Goal: Task Accomplishment & Management: Manage account settings

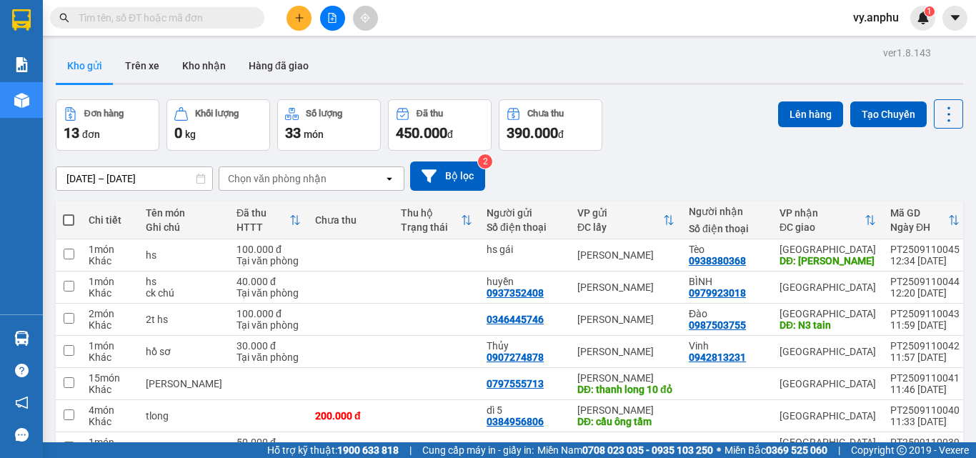
drag, startPoint x: 66, startPoint y: 221, endPoint x: 74, endPoint y: 221, distance: 7.9
click at [66, 222] on span at bounding box center [68, 219] width 11 height 11
click at [69, 213] on input "checkbox" at bounding box center [69, 213] width 0 height 0
checkbox input "true"
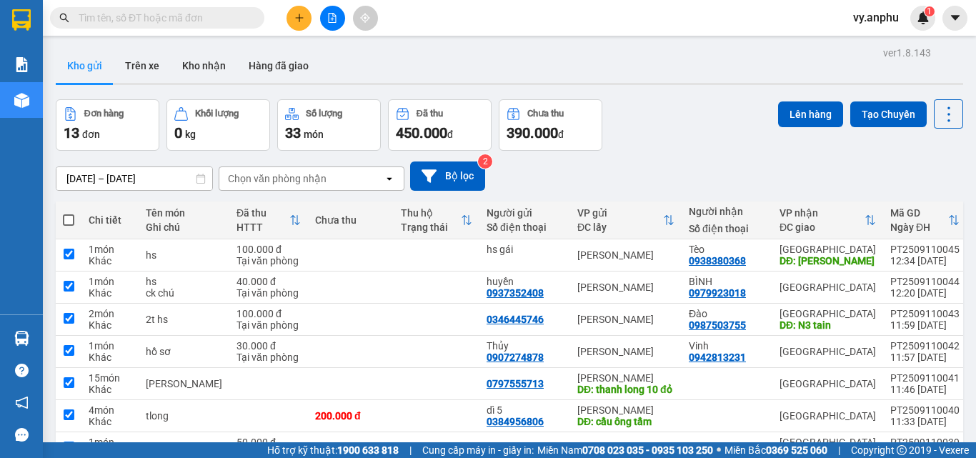
checkbox input "true"
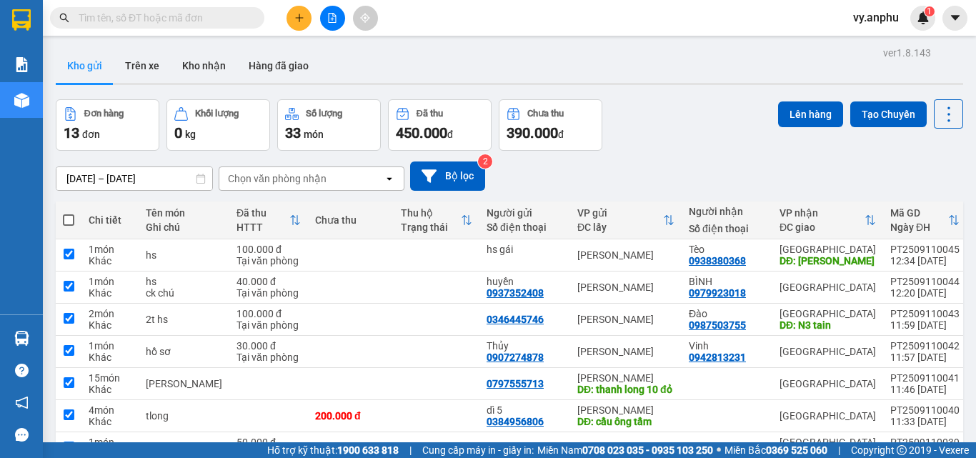
checkbox input "true"
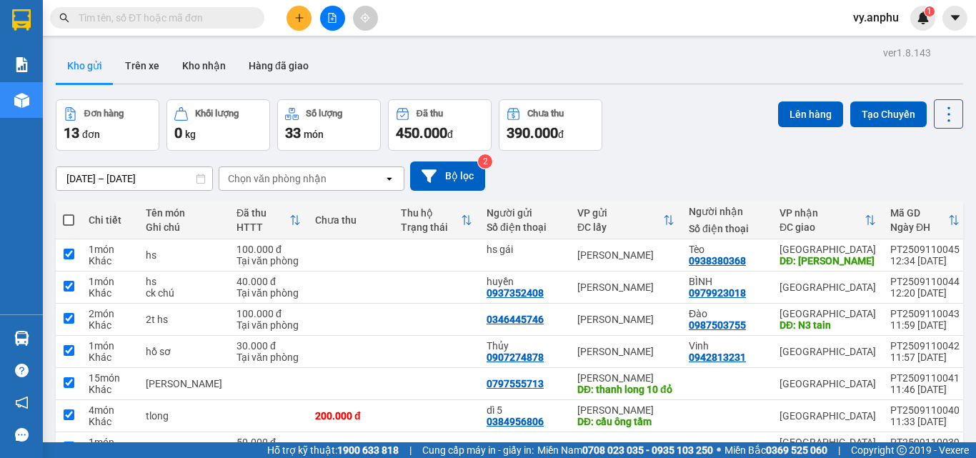
checkbox input "true"
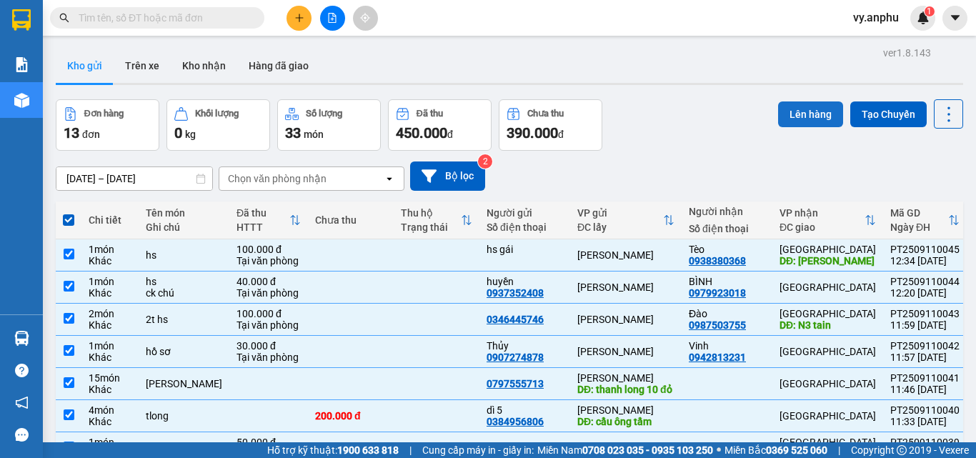
click at [820, 106] on button "Lên hàng" at bounding box center [810, 114] width 65 height 26
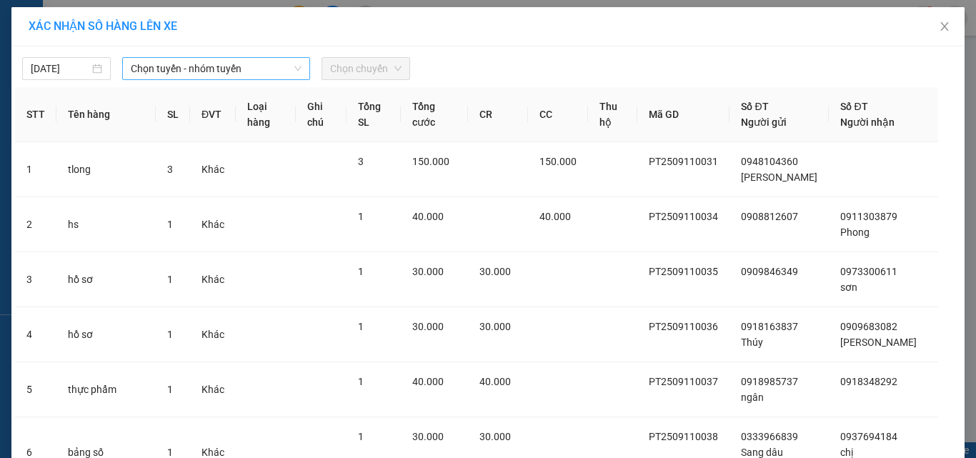
click at [175, 73] on span "Chọn tuyến - nhóm tuyến" at bounding box center [216, 68] width 171 height 21
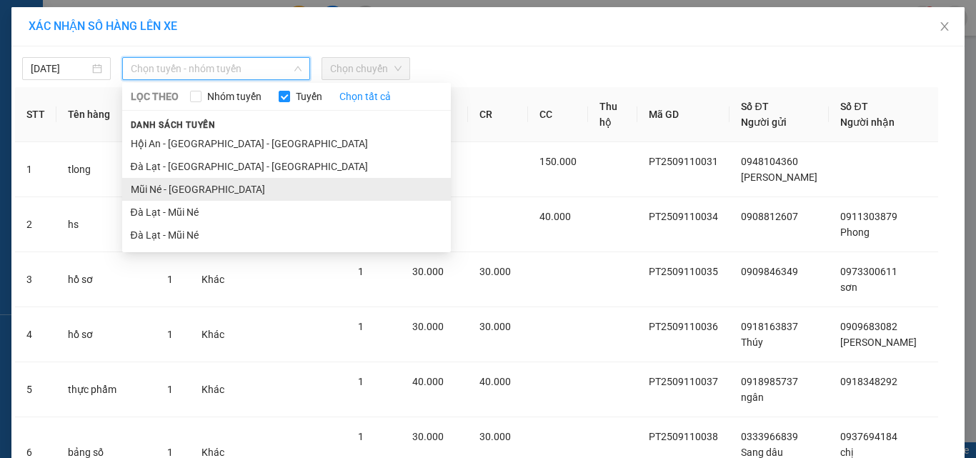
click at [166, 196] on li "Mũi Né - [GEOGRAPHIC_DATA]" at bounding box center [286, 189] width 329 height 23
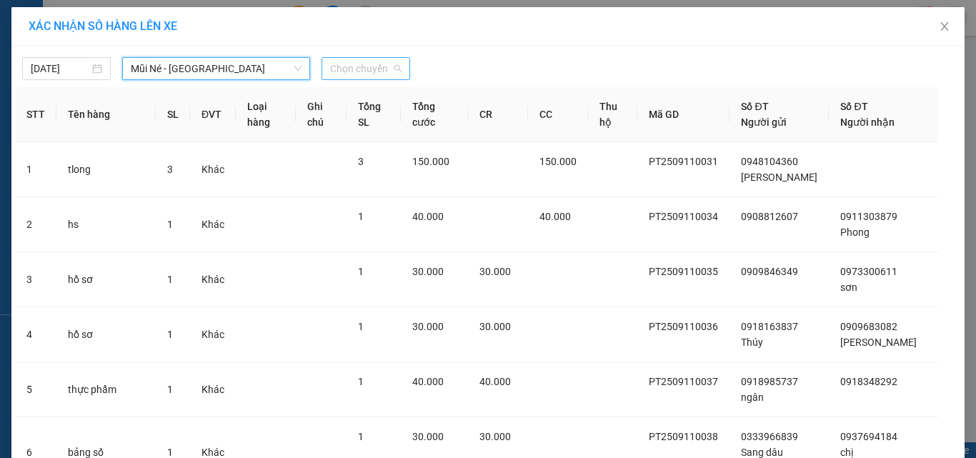
click at [343, 69] on span "Chọn chuyến" at bounding box center [365, 68] width 71 height 21
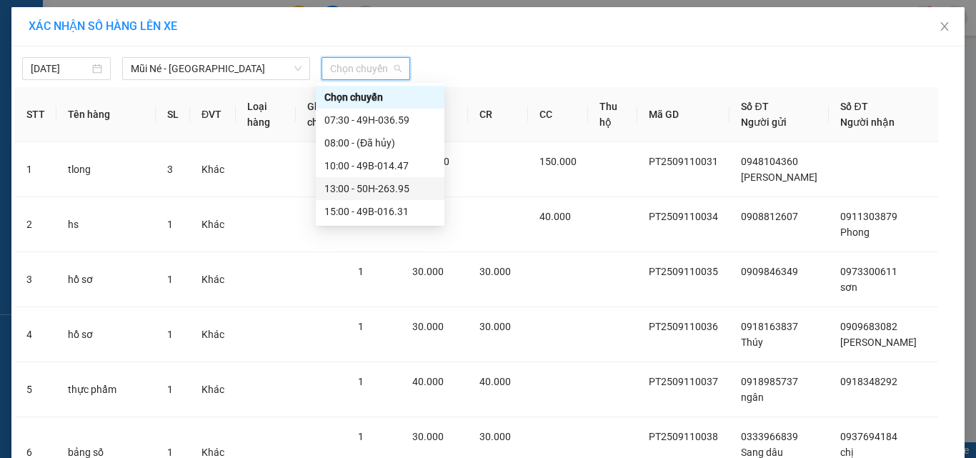
click at [351, 191] on div "13:00 - 50H-263.95" at bounding box center [379, 189] width 111 height 16
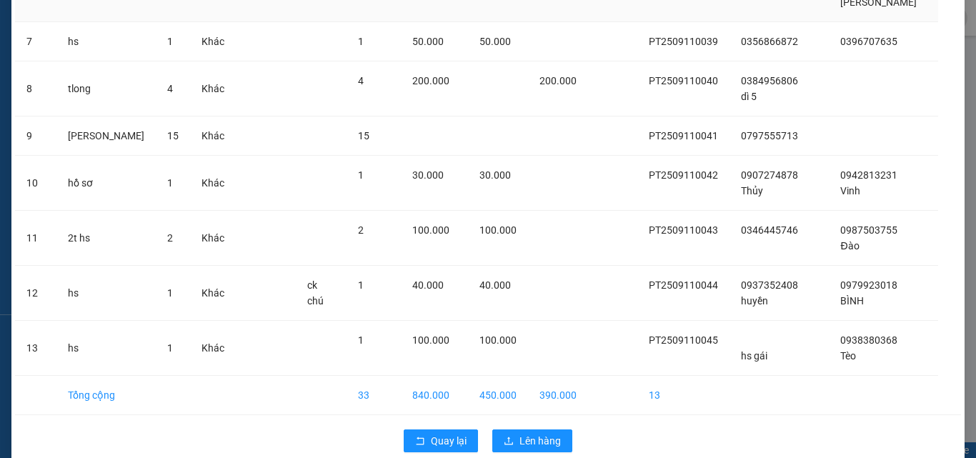
scroll to position [505, 0]
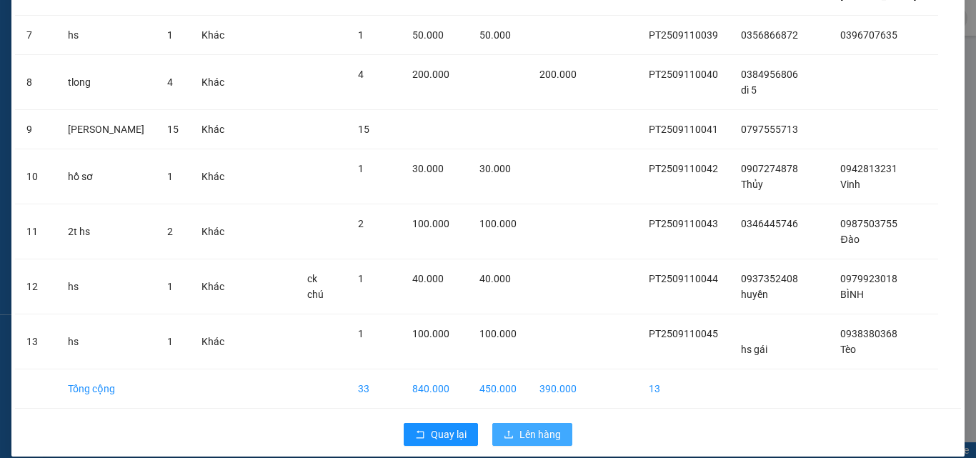
drag, startPoint x: 539, startPoint y: 422, endPoint x: 532, endPoint y: 418, distance: 8.3
click at [532, 427] on span "Lên hàng" at bounding box center [540, 435] width 41 height 16
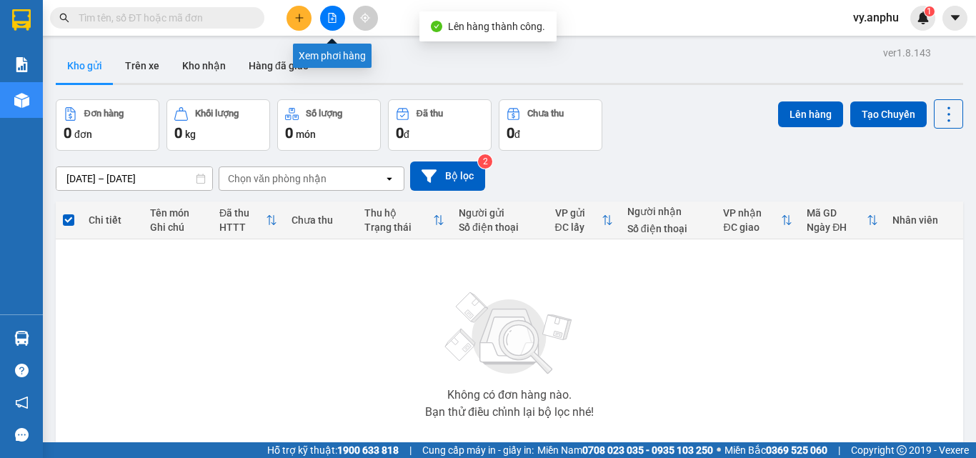
click at [332, 15] on icon "file-add" at bounding box center [332, 18] width 10 height 10
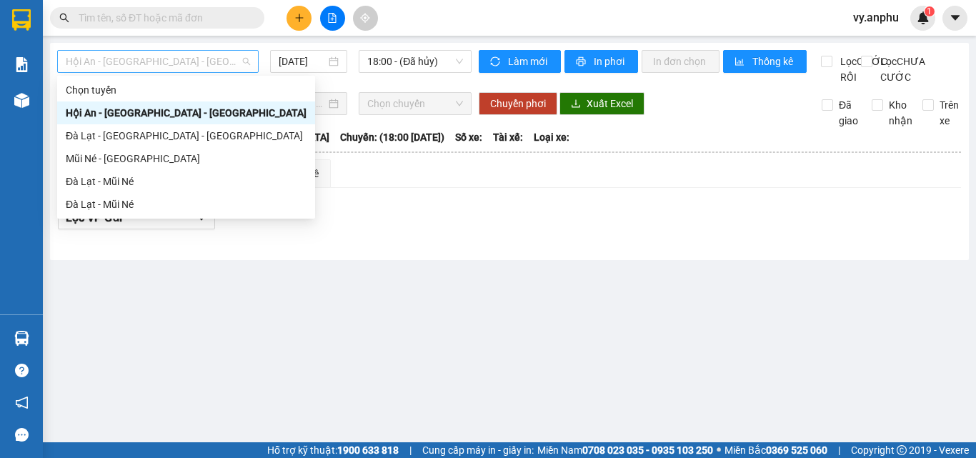
click at [229, 69] on span "Hội An - [GEOGRAPHIC_DATA] - [GEOGRAPHIC_DATA]" at bounding box center [158, 61] width 184 height 21
click at [183, 158] on div "Mũi Né - [GEOGRAPHIC_DATA]" at bounding box center [186, 159] width 241 height 16
type input "[DATE]"
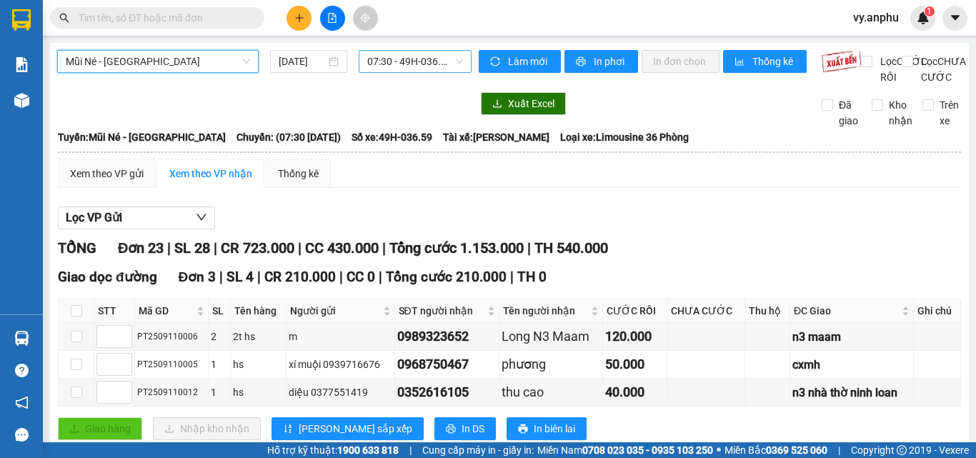
click at [387, 56] on span "07:30 - 49H-036.59" at bounding box center [415, 61] width 96 height 21
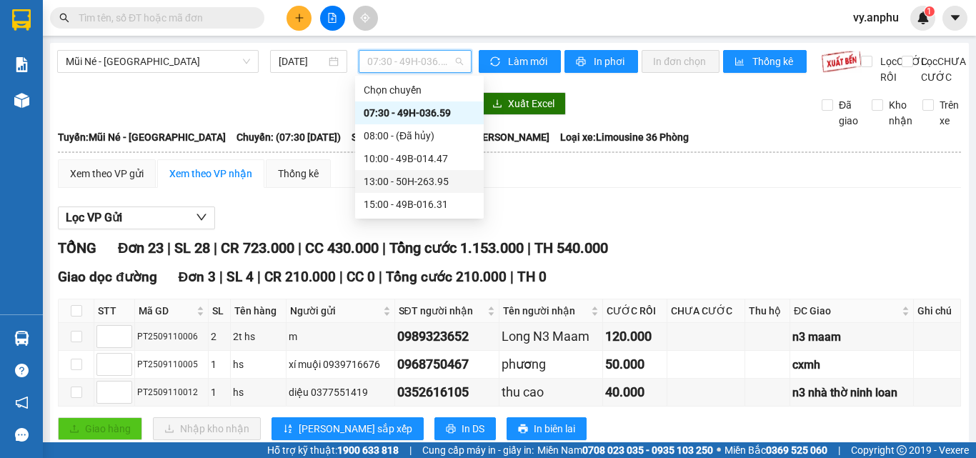
click at [399, 177] on div "13:00 - 50H-263.95" at bounding box center [419, 182] width 111 height 16
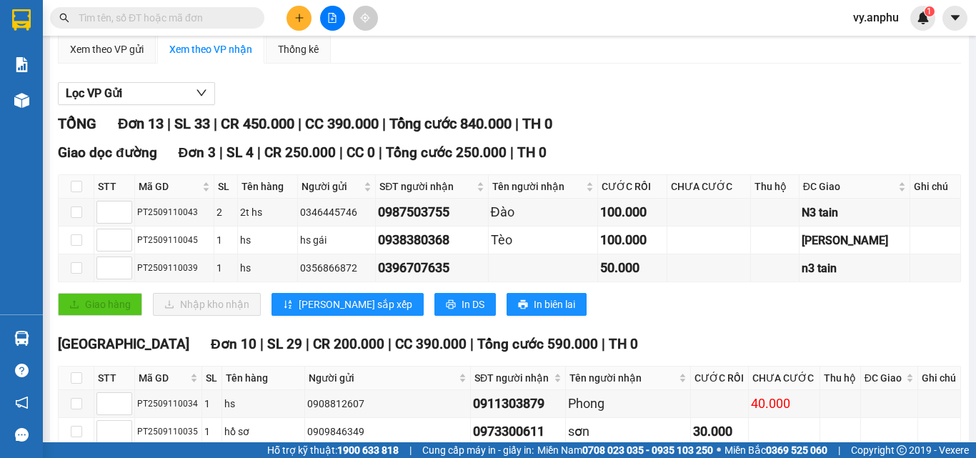
scroll to position [143, 0]
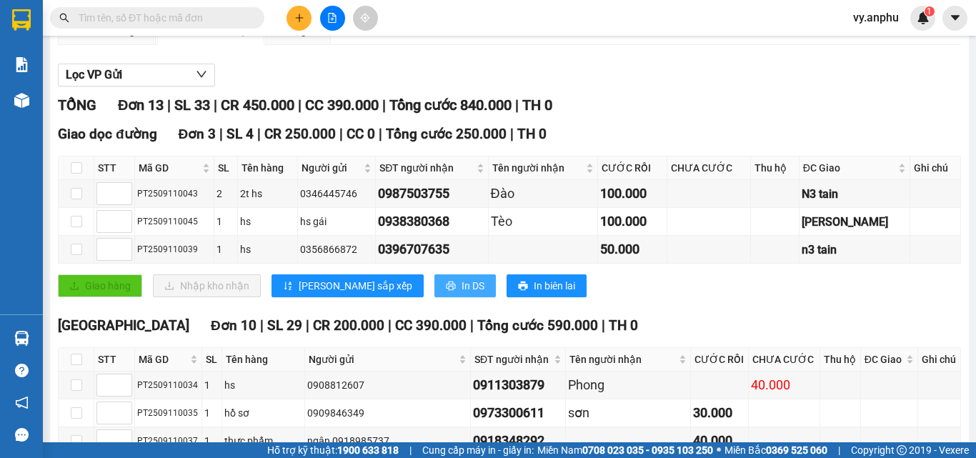
click at [462, 294] on span "In DS" at bounding box center [473, 286] width 23 height 16
click at [127, 39] on div "Xem theo VP gửi" at bounding box center [107, 31] width 74 height 16
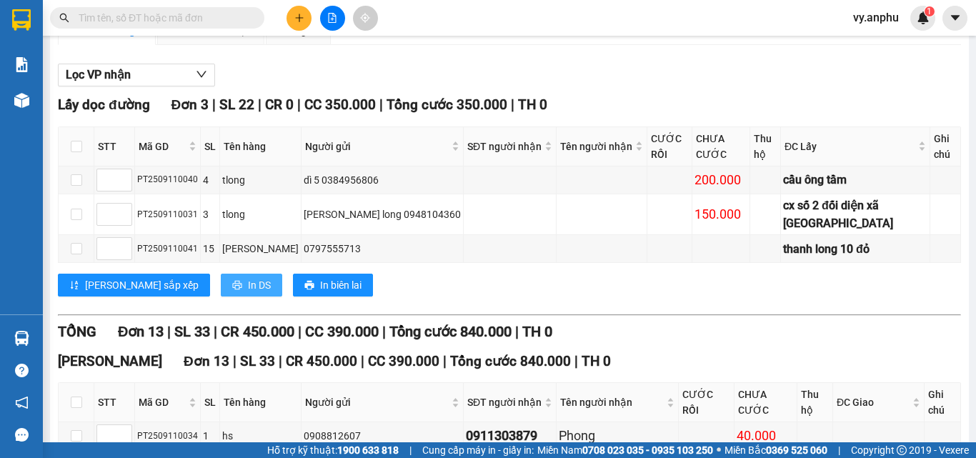
click at [248, 277] on span "In DS" at bounding box center [259, 285] width 23 height 16
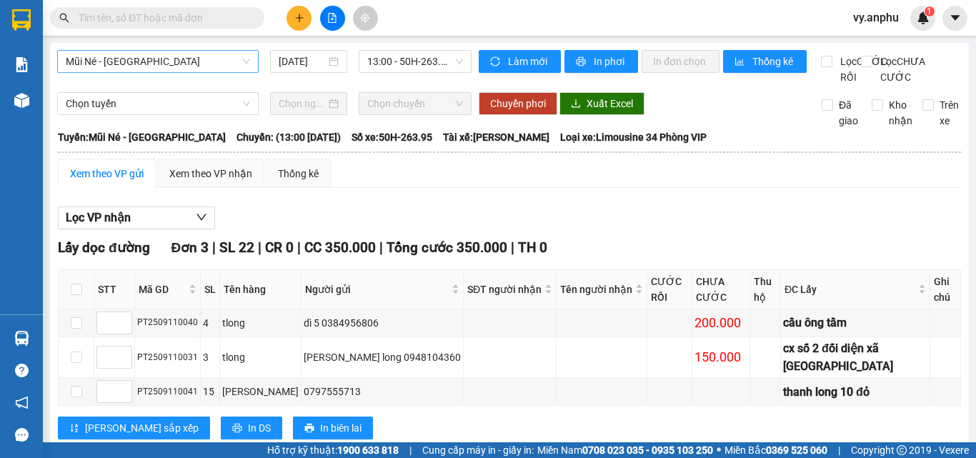
click at [182, 57] on span "Mũi Né - [GEOGRAPHIC_DATA]" at bounding box center [158, 61] width 184 height 21
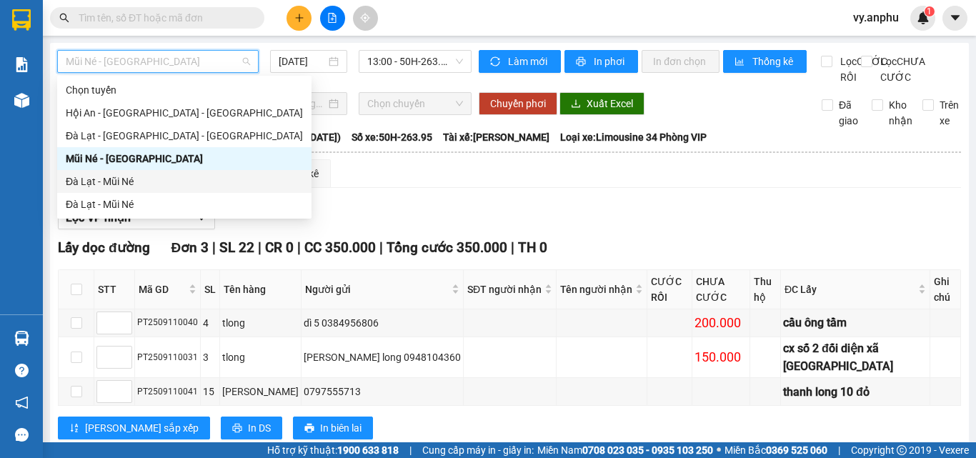
click at [174, 181] on div "Đà Lạt - Mũi Né" at bounding box center [184, 182] width 237 height 16
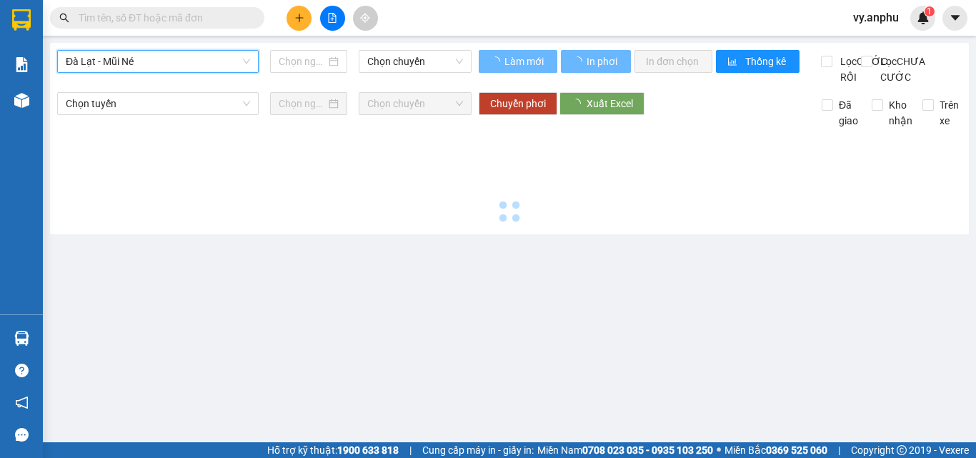
type input "[DATE]"
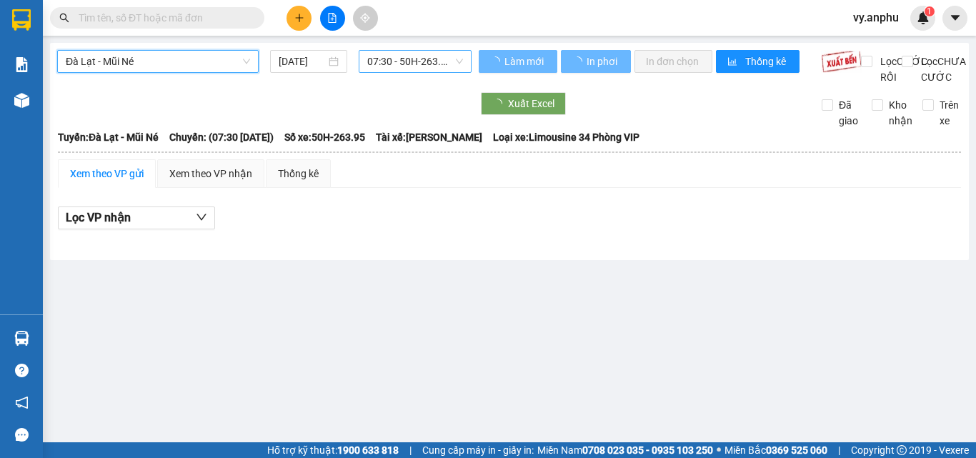
click at [449, 64] on span "07:30 - 50H-263.95" at bounding box center [415, 61] width 96 height 21
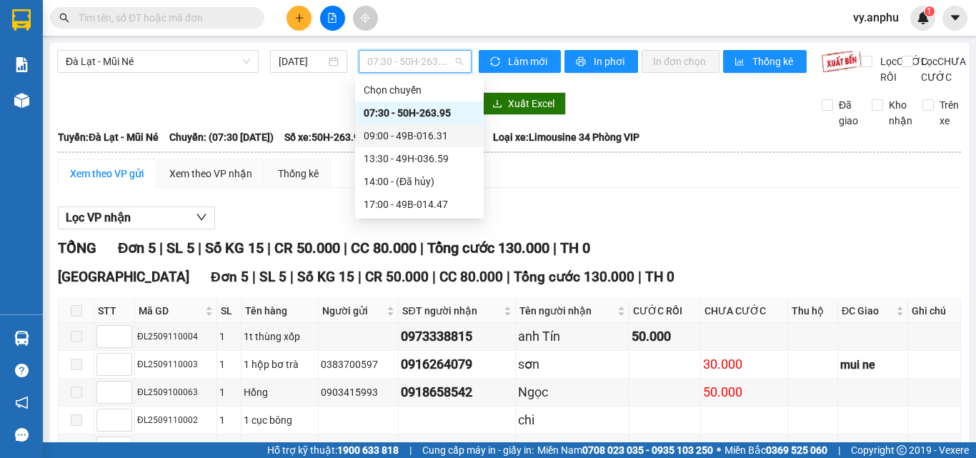
click at [410, 132] on div "09:00 - 49B-016.31" at bounding box center [419, 136] width 111 height 16
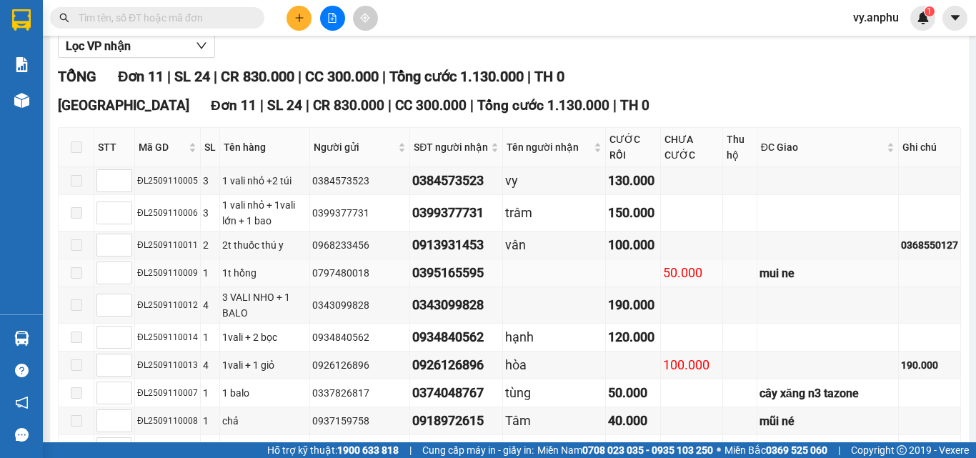
scroll to position [314, 0]
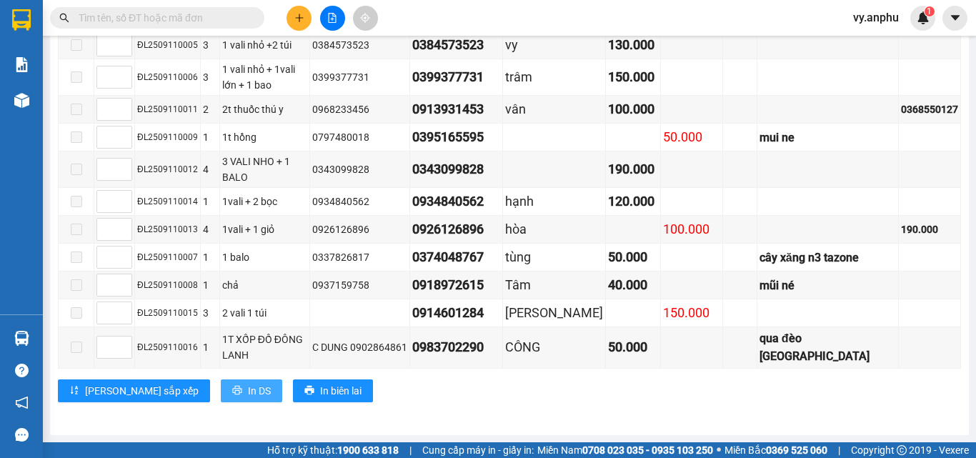
click at [221, 380] on button "In DS" at bounding box center [251, 391] width 61 height 23
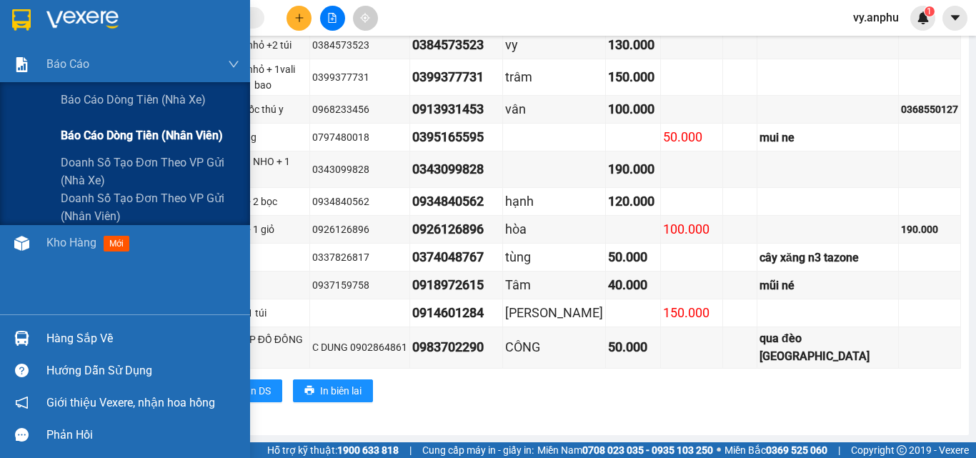
click at [148, 142] on span "Báo cáo dòng tiền (nhân viên)" at bounding box center [142, 136] width 162 height 18
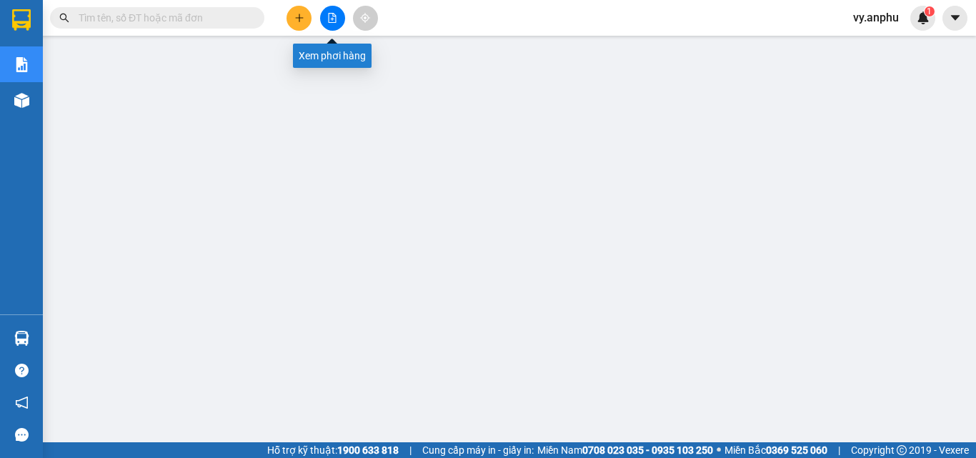
click at [337, 28] on button at bounding box center [332, 18] width 25 height 25
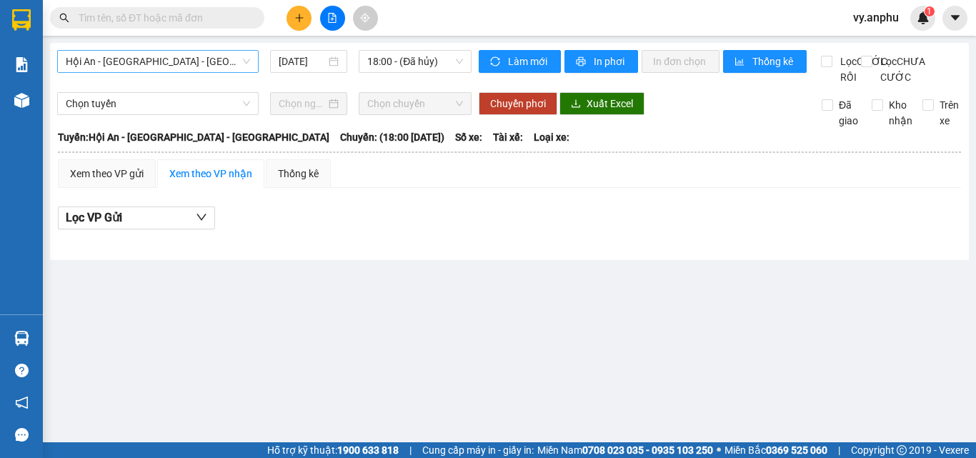
click at [160, 59] on span "Hội An - [GEOGRAPHIC_DATA] - [GEOGRAPHIC_DATA]" at bounding box center [158, 61] width 184 height 21
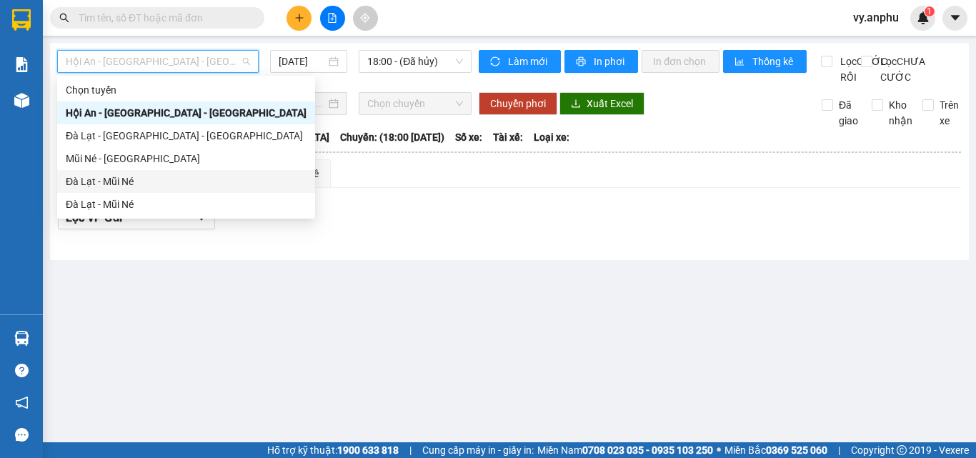
click at [109, 177] on div "Đà Lạt - Mũi Né" at bounding box center [186, 182] width 241 height 16
type input "[DATE]"
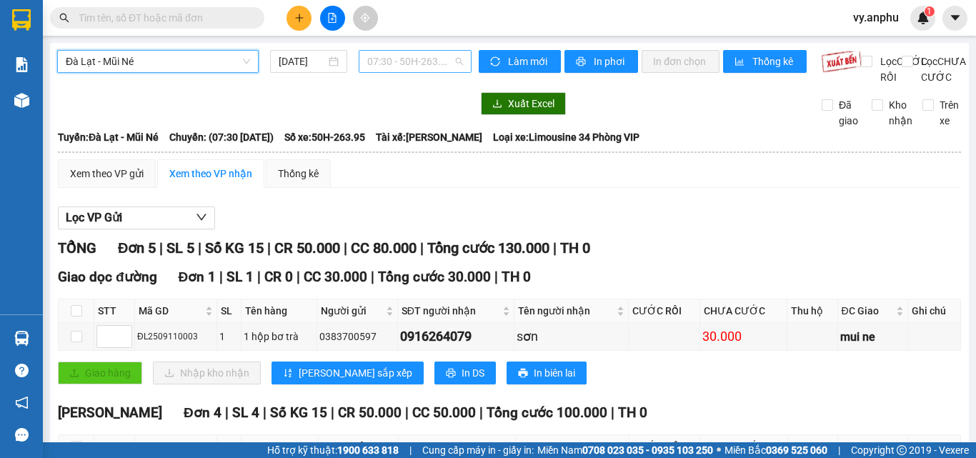
click at [422, 62] on span "07:30 - 50H-263.95" at bounding box center [415, 61] width 96 height 21
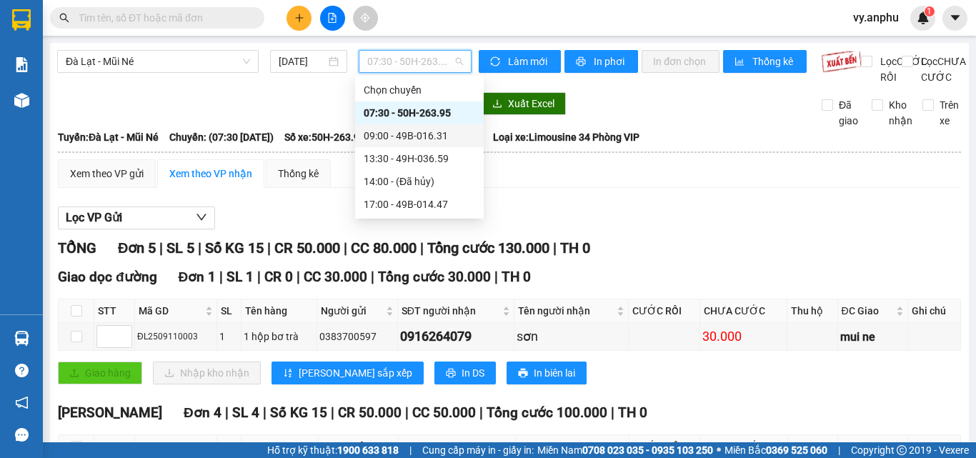
click at [415, 138] on div "09:00 - 49B-016.31" at bounding box center [419, 136] width 111 height 16
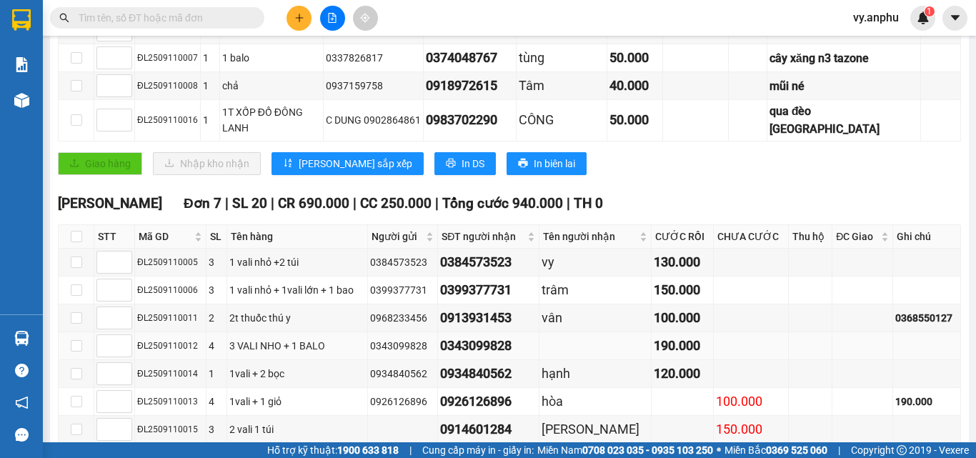
scroll to position [357, 0]
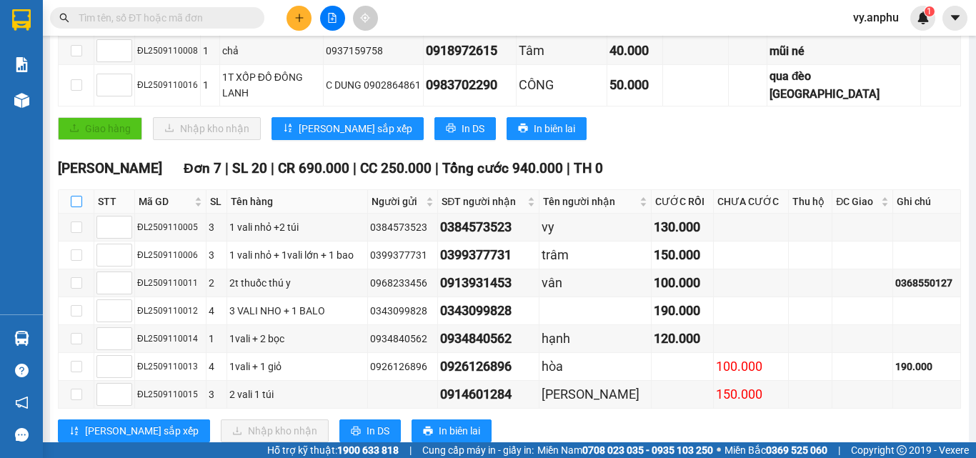
click at [73, 196] on input "checkbox" at bounding box center [76, 201] width 11 height 11
checkbox input "true"
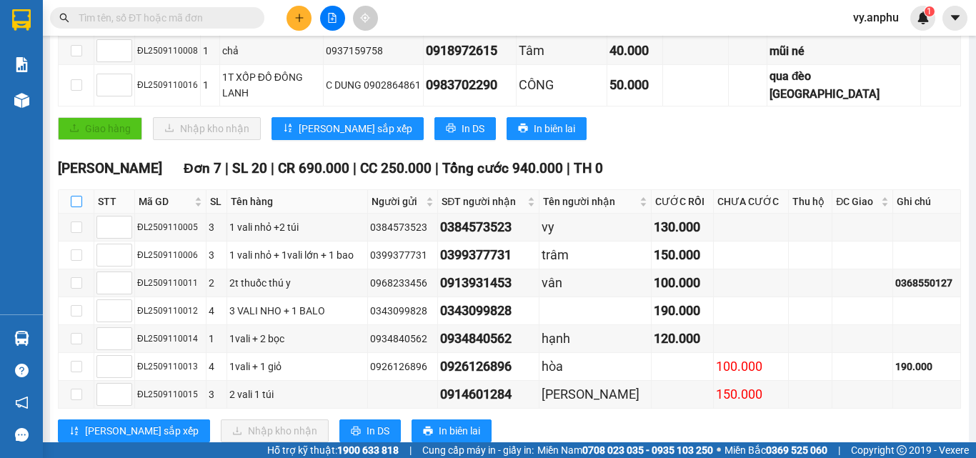
checkbox input "true"
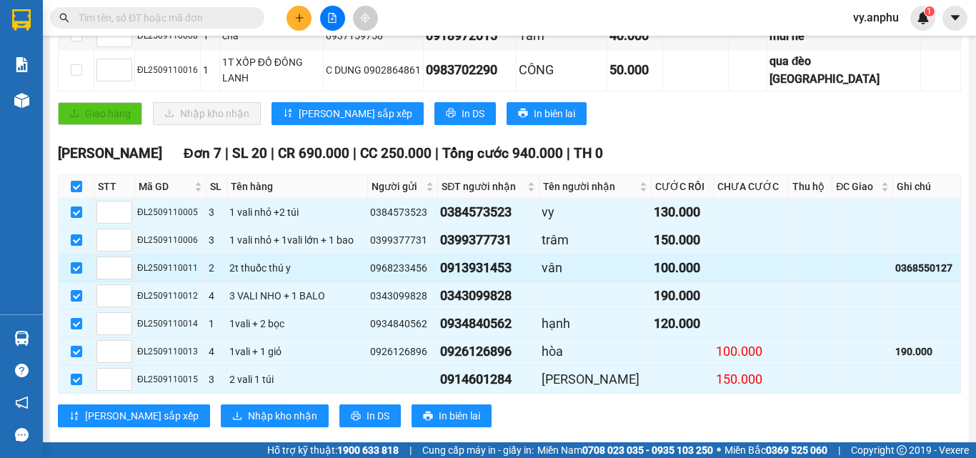
scroll to position [385, 0]
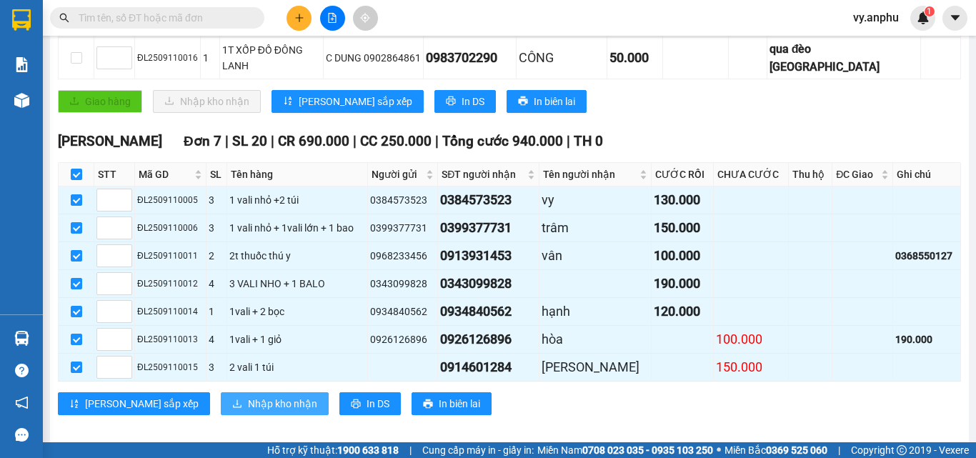
click at [248, 396] on span "Nhập kho nhận" at bounding box center [282, 404] width 69 height 16
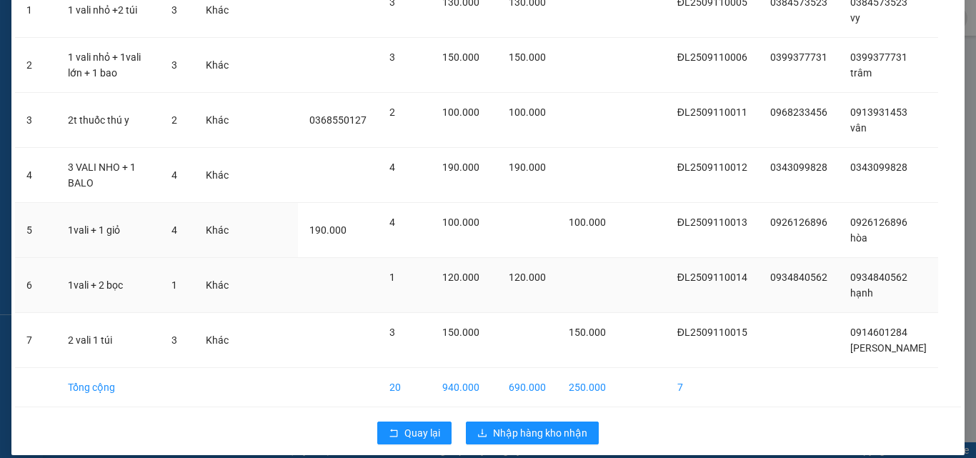
scroll to position [152, 0]
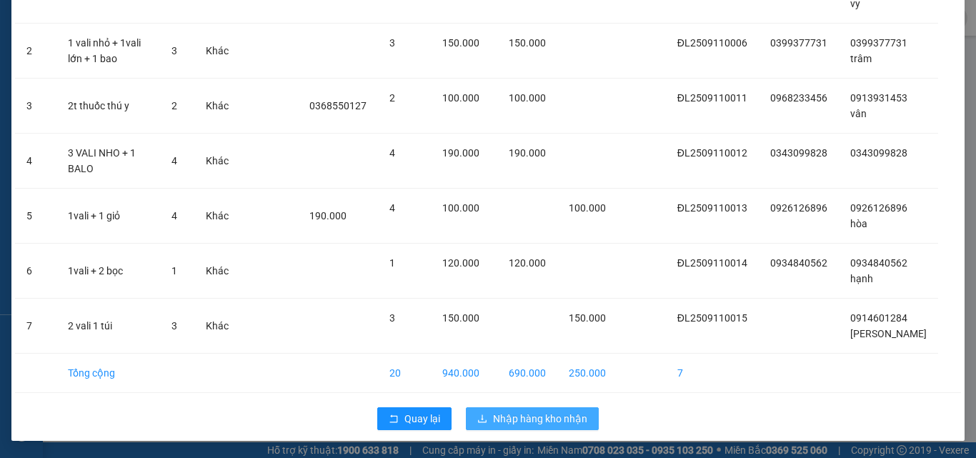
click at [565, 413] on button "Nhập hàng kho nhận" at bounding box center [532, 418] width 133 height 23
click at [565, 416] on span "Nhập hàng kho nhận" at bounding box center [540, 419] width 94 height 16
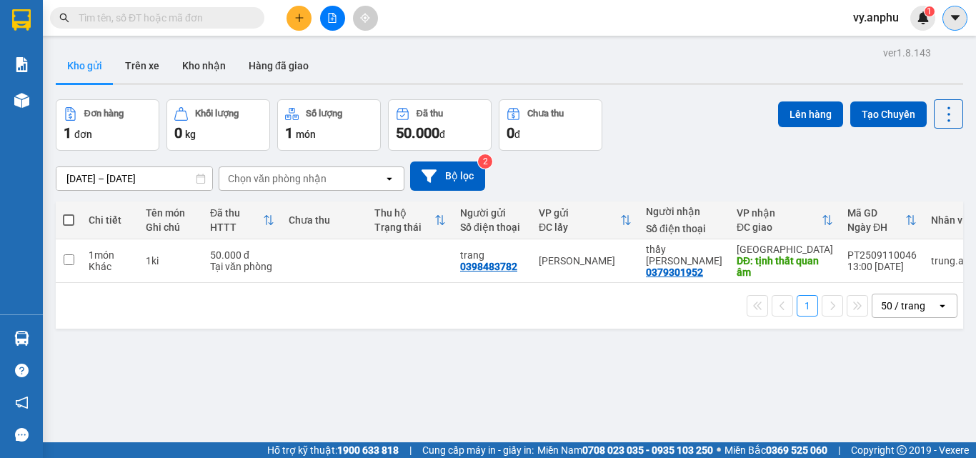
click at [958, 24] on button at bounding box center [955, 18] width 25 height 25
click at [881, 24] on span "vy.anphu" at bounding box center [876, 18] width 69 height 18
click at [865, 47] on span "Đăng xuất" at bounding box center [894, 44] width 60 height 16
